Goal: Check status: Check status

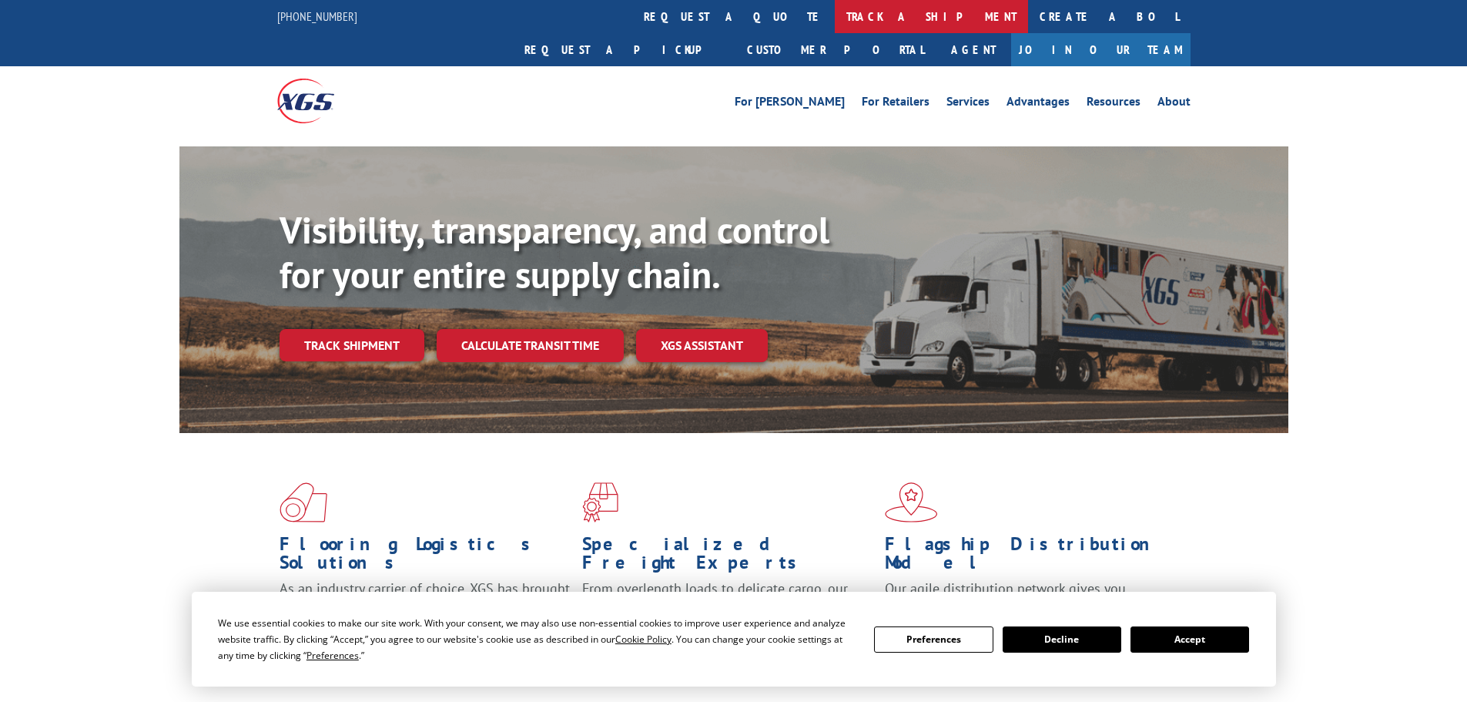
click at [835, 11] on link "track a shipment" at bounding box center [931, 16] width 193 height 33
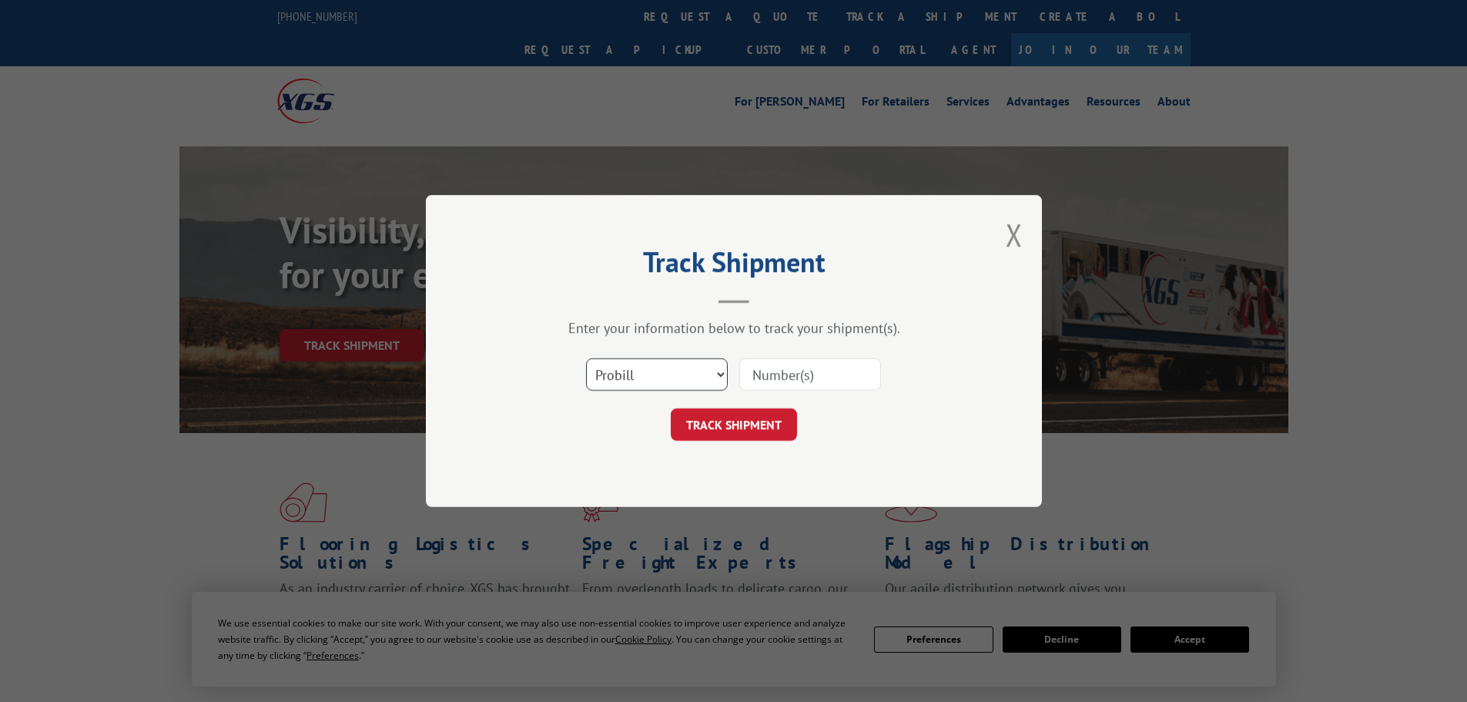
click at [722, 370] on select "Select category... Probill BOL PO" at bounding box center [657, 374] width 142 height 32
select select "bol"
click at [586, 358] on select "Select category... Probill BOL PO" at bounding box center [657, 374] width 142 height 32
click at [782, 380] on input at bounding box center [810, 374] width 142 height 32
paste input "2872188"
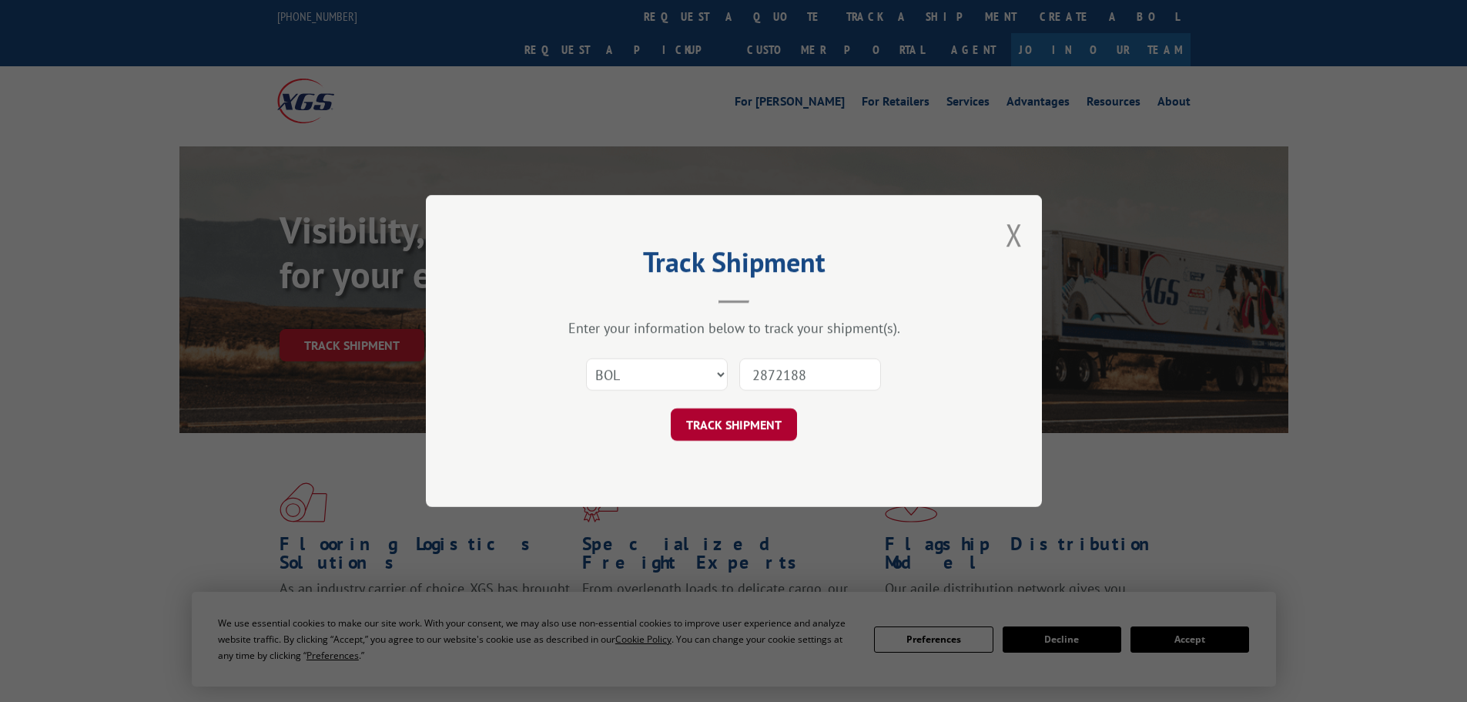
type input "2872188"
click at [730, 437] on button "TRACK SHIPMENT" at bounding box center [734, 424] width 126 height 32
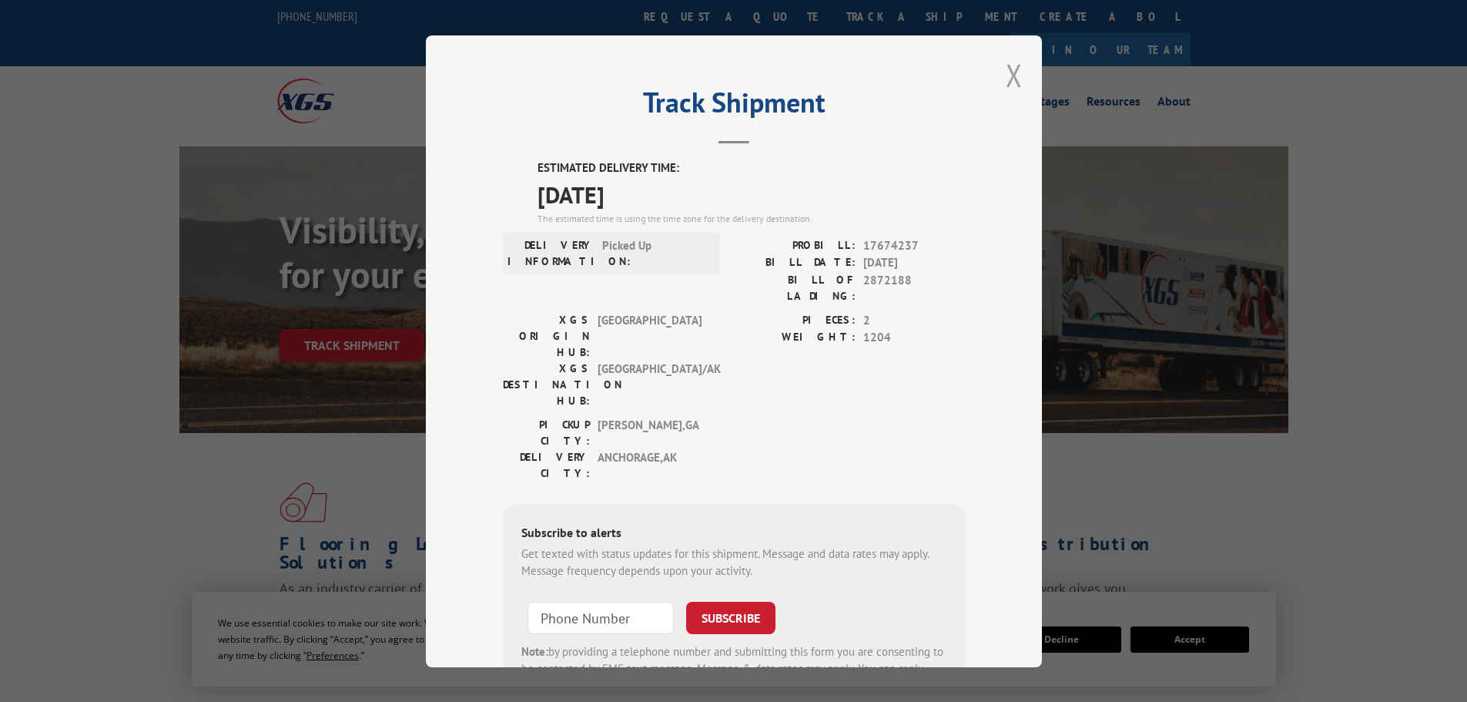
click at [1007, 85] on button "Close modal" at bounding box center [1014, 75] width 17 height 41
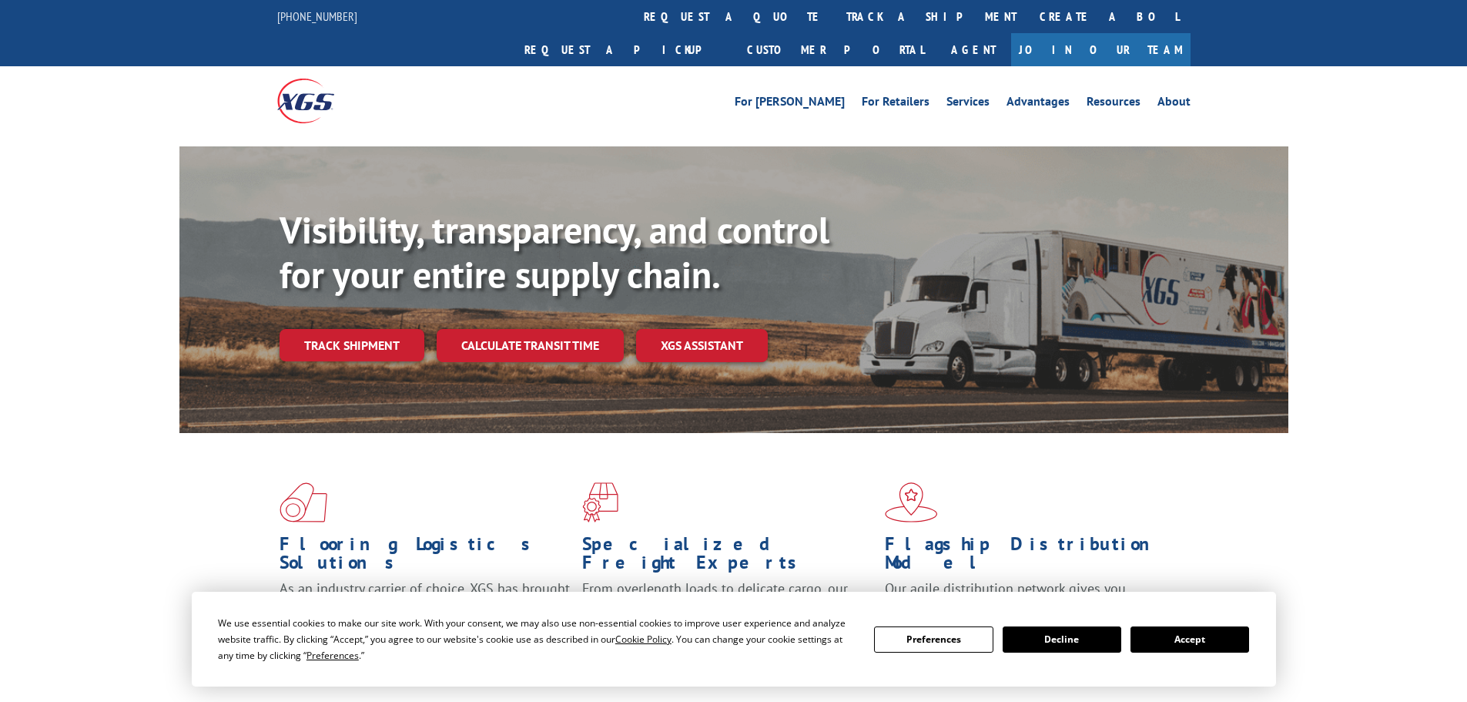
click at [319, 329] on link "Track shipment" at bounding box center [352, 345] width 145 height 32
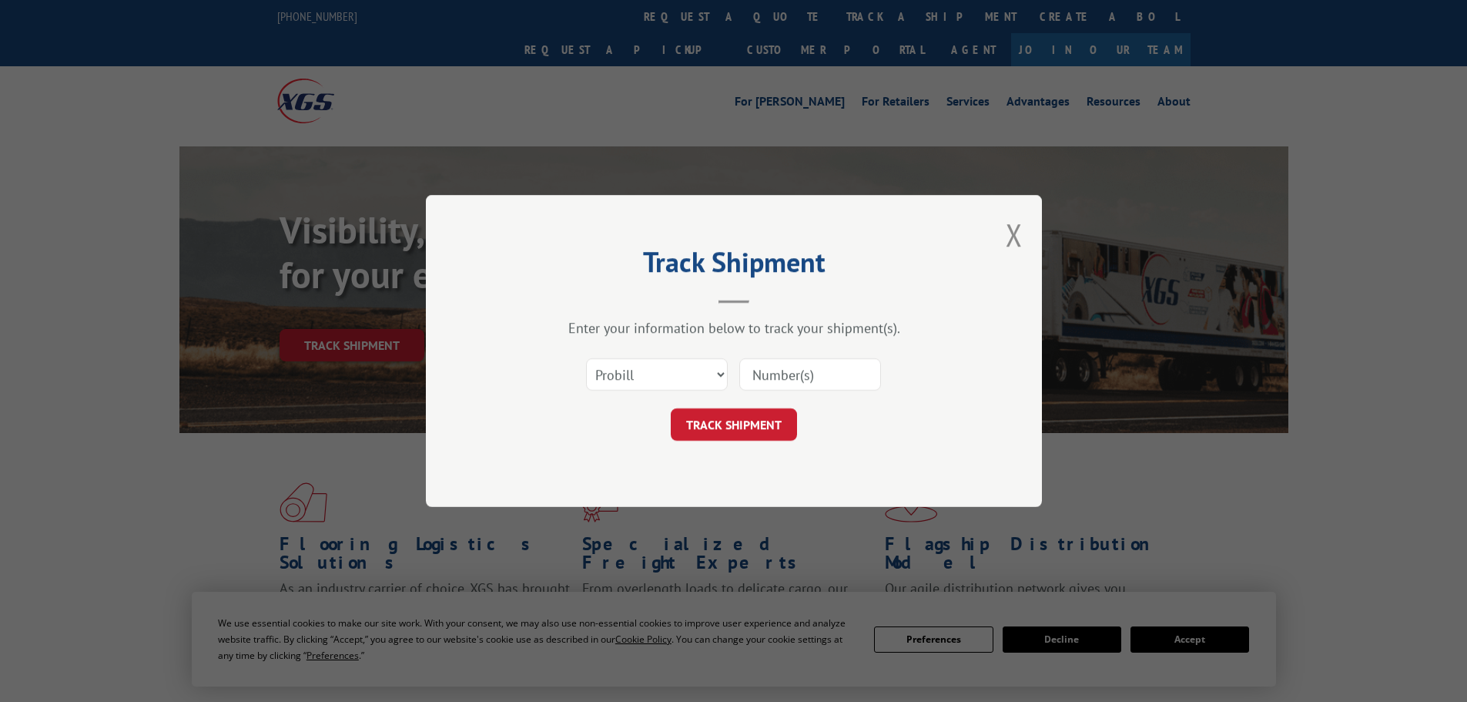
click at [762, 374] on input at bounding box center [810, 374] width 142 height 32
paste input "[PHONE_NUMBER]"
drag, startPoint x: 822, startPoint y: 377, endPoint x: 779, endPoint y: 387, distance: 45.0
click at [779, 387] on input "[PHONE_NUMBER]" at bounding box center [810, 374] width 142 height 32
click at [874, 369] on input "[PHONE_NUMBER]" at bounding box center [810, 374] width 142 height 32
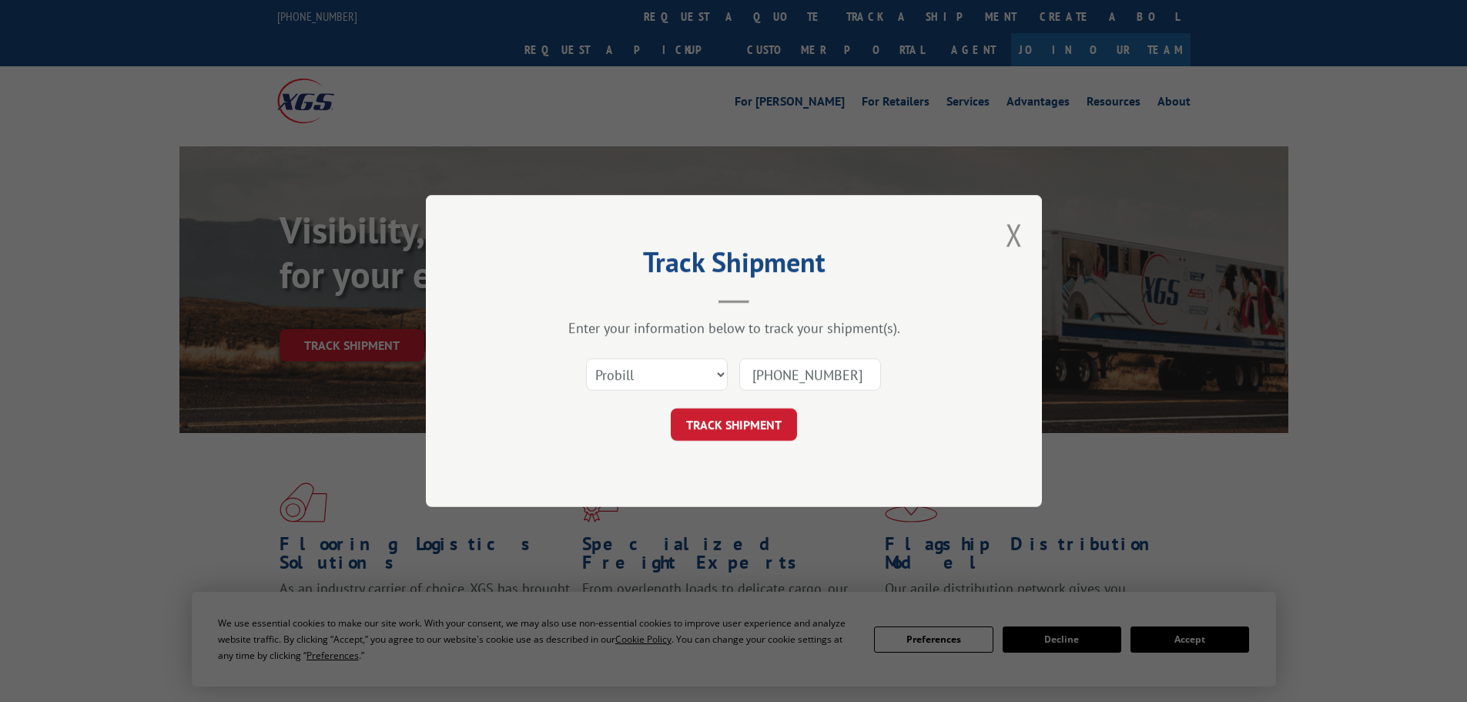
paste input "647078"
drag, startPoint x: 816, startPoint y: 378, endPoint x: 713, endPoint y: 380, distance: 103.2
click at [713, 380] on div "Select category... Probill BOL PO [PHONE_NUMBER]" at bounding box center [734, 374] width 462 height 51
type input "647078"
click at [756, 426] on button "TRACK SHIPMENT" at bounding box center [734, 424] width 126 height 32
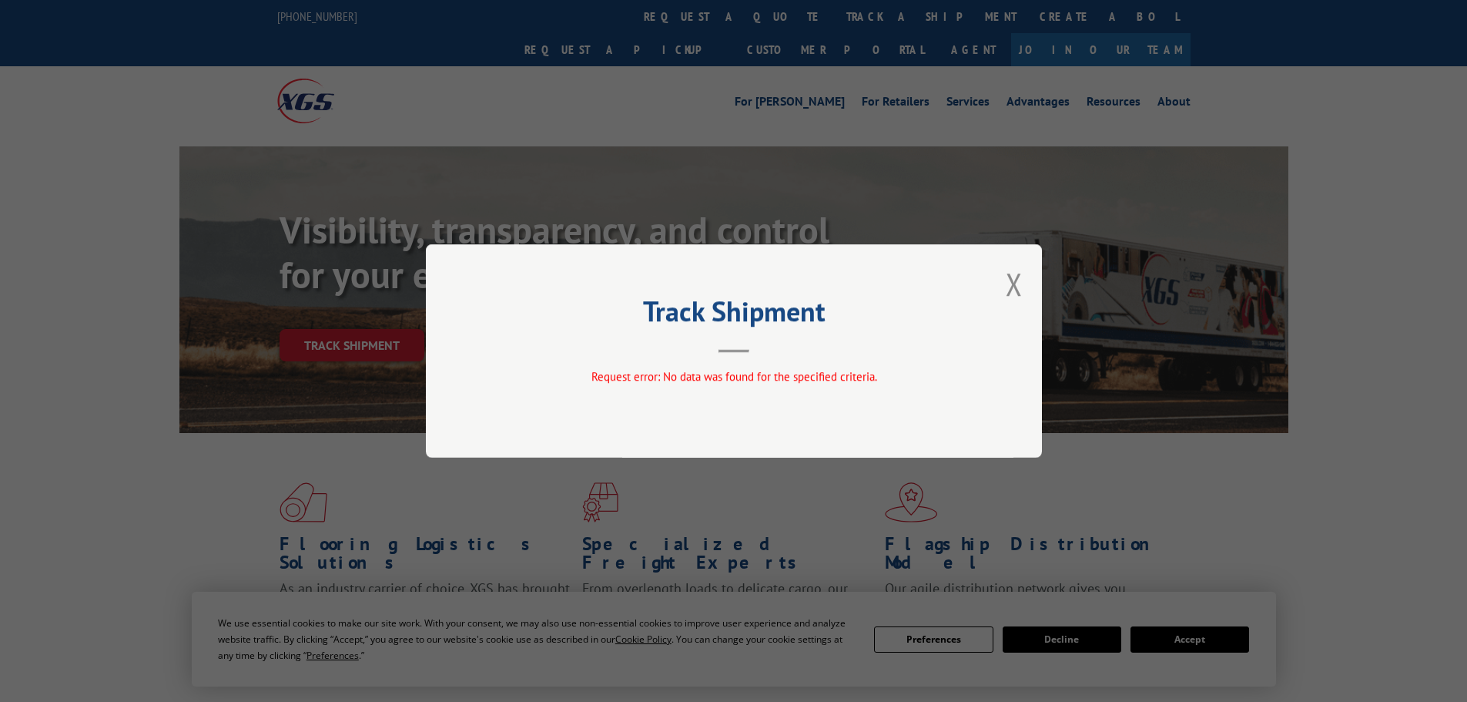
click at [1025, 288] on div "Track Shipment Request error: No data was found for the specified criteria." at bounding box center [734, 350] width 616 height 213
click at [1018, 284] on button "Close modal" at bounding box center [1014, 283] width 17 height 41
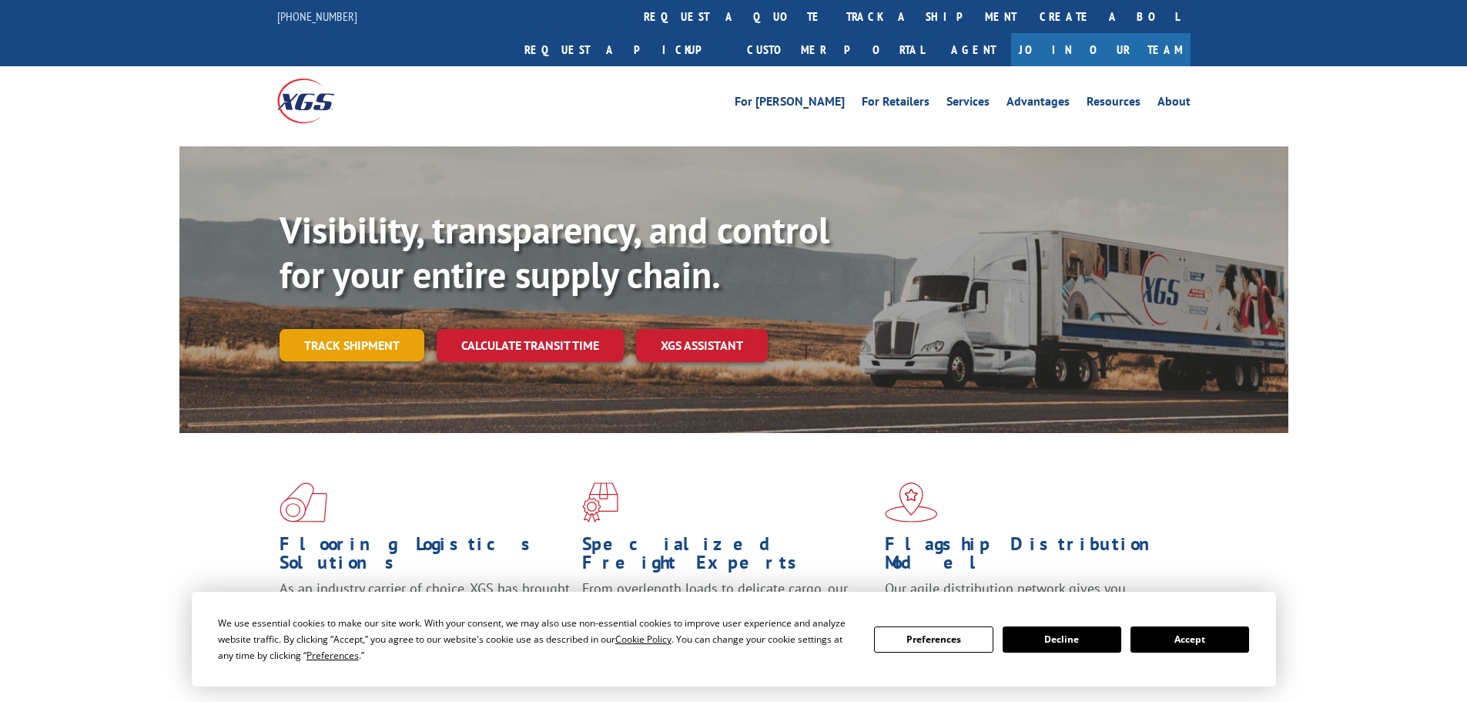
click at [330, 329] on link "Track shipment" at bounding box center [352, 345] width 145 height 32
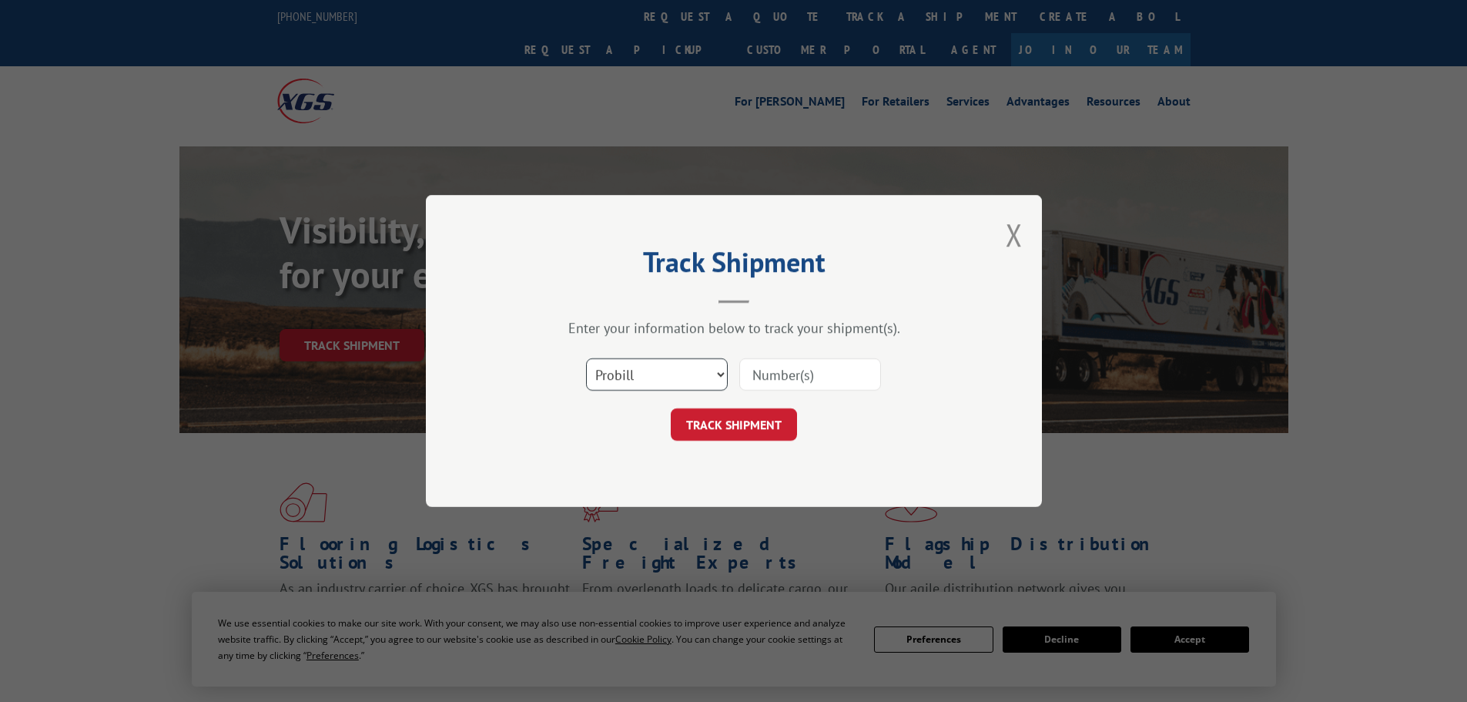
click at [698, 377] on select "Select category... Probill BOL PO" at bounding box center [657, 374] width 142 height 32
select select "bol"
click at [586, 358] on select "Select category... Probill BOL PO" at bounding box center [657, 374] width 142 height 32
click at [840, 369] on input at bounding box center [810, 374] width 142 height 32
paste input "647078"
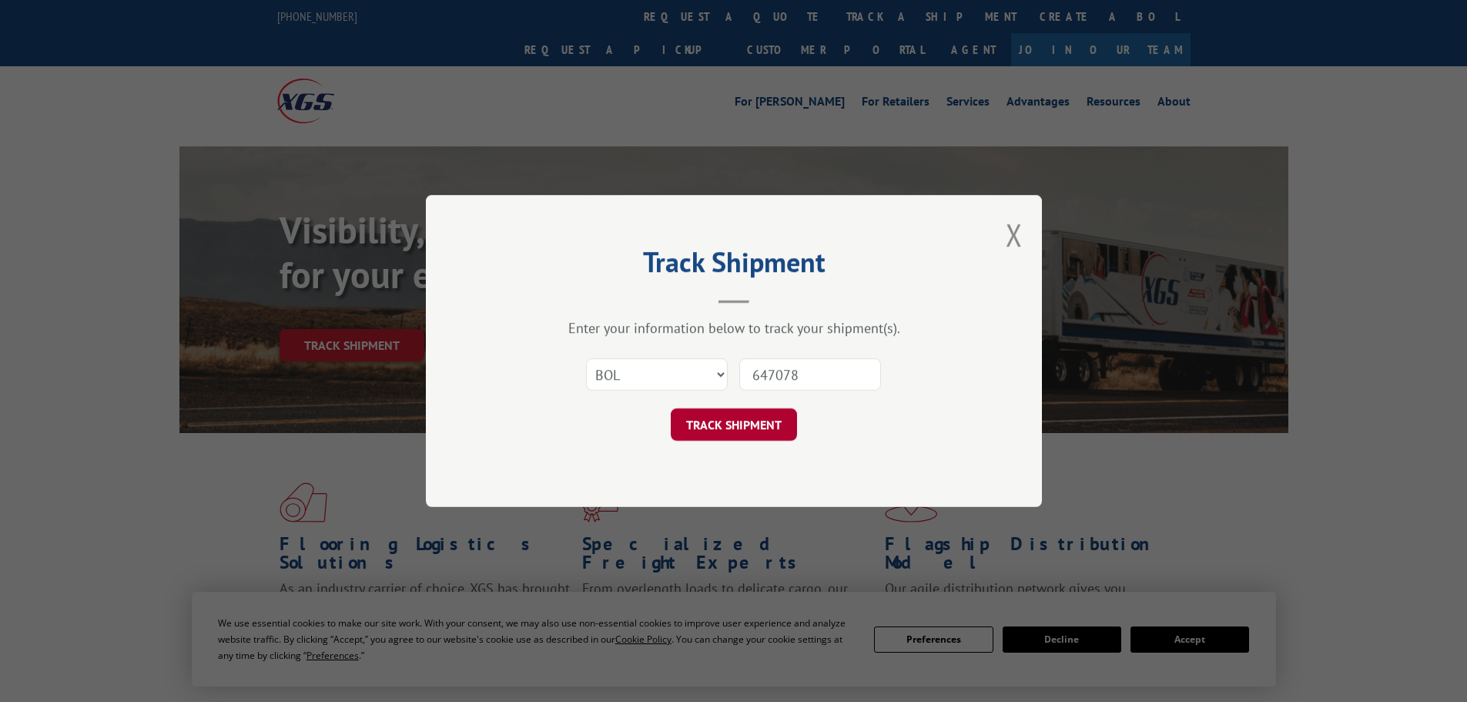
type input "647078"
click at [737, 434] on button "TRACK SHIPMENT" at bounding box center [734, 424] width 126 height 32
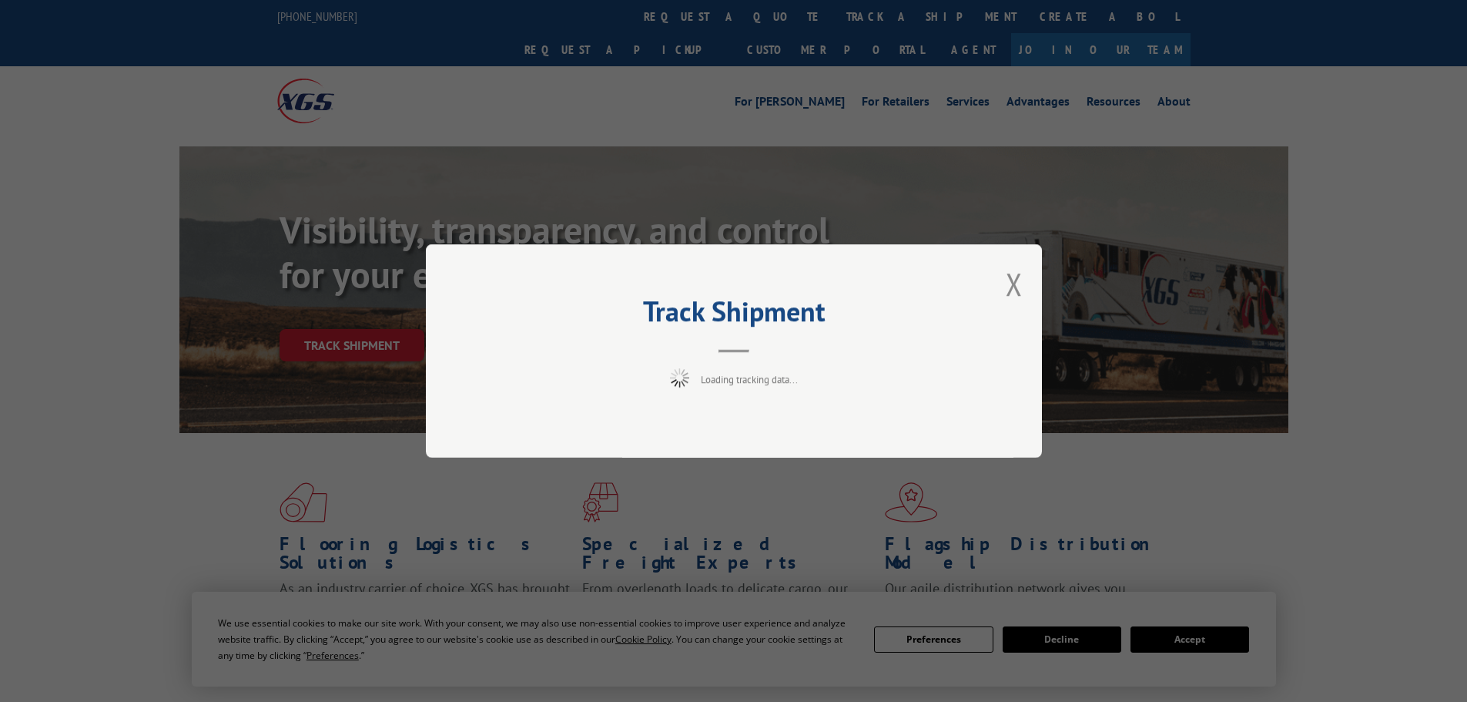
click at [735, 413] on div "Track Shipment Loading tracking data..." at bounding box center [734, 350] width 616 height 213
